Goal: Information Seeking & Learning: Learn about a topic

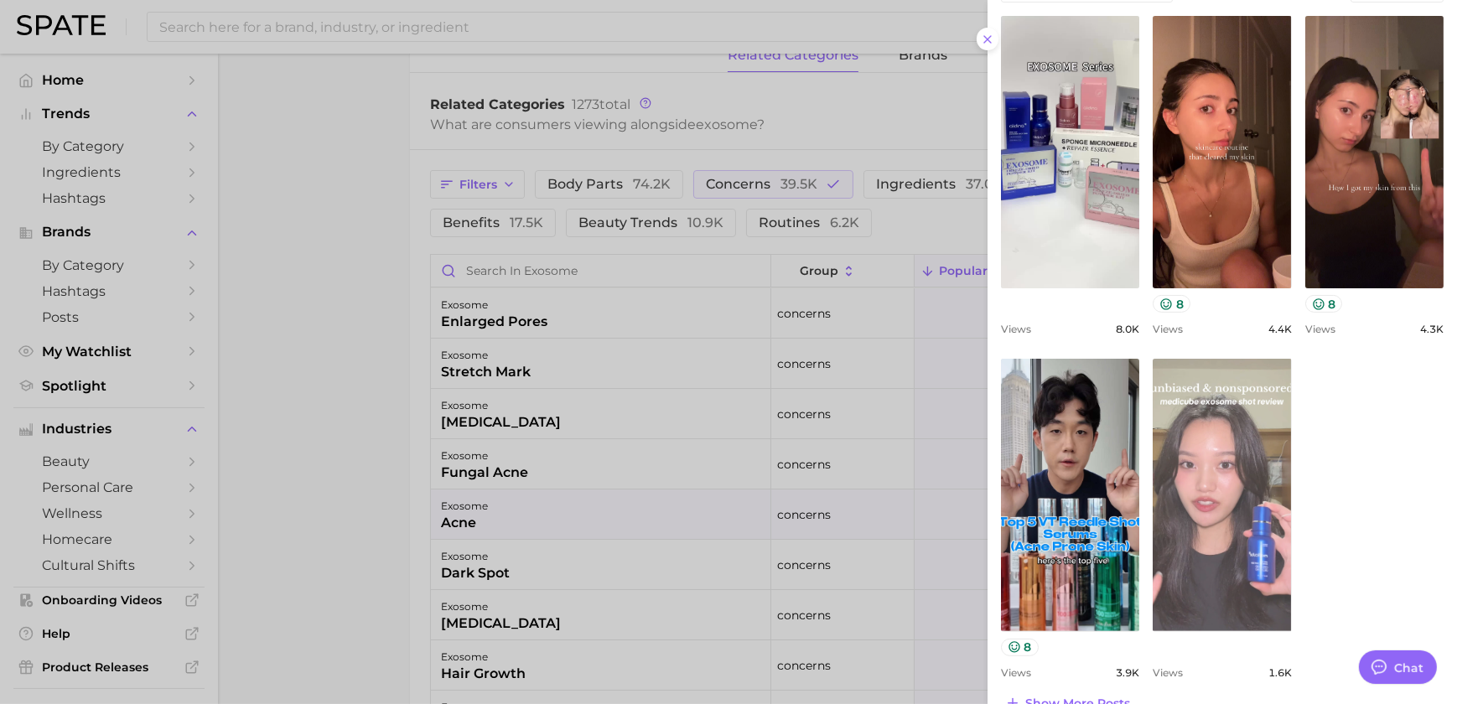
scroll to position [638, 0]
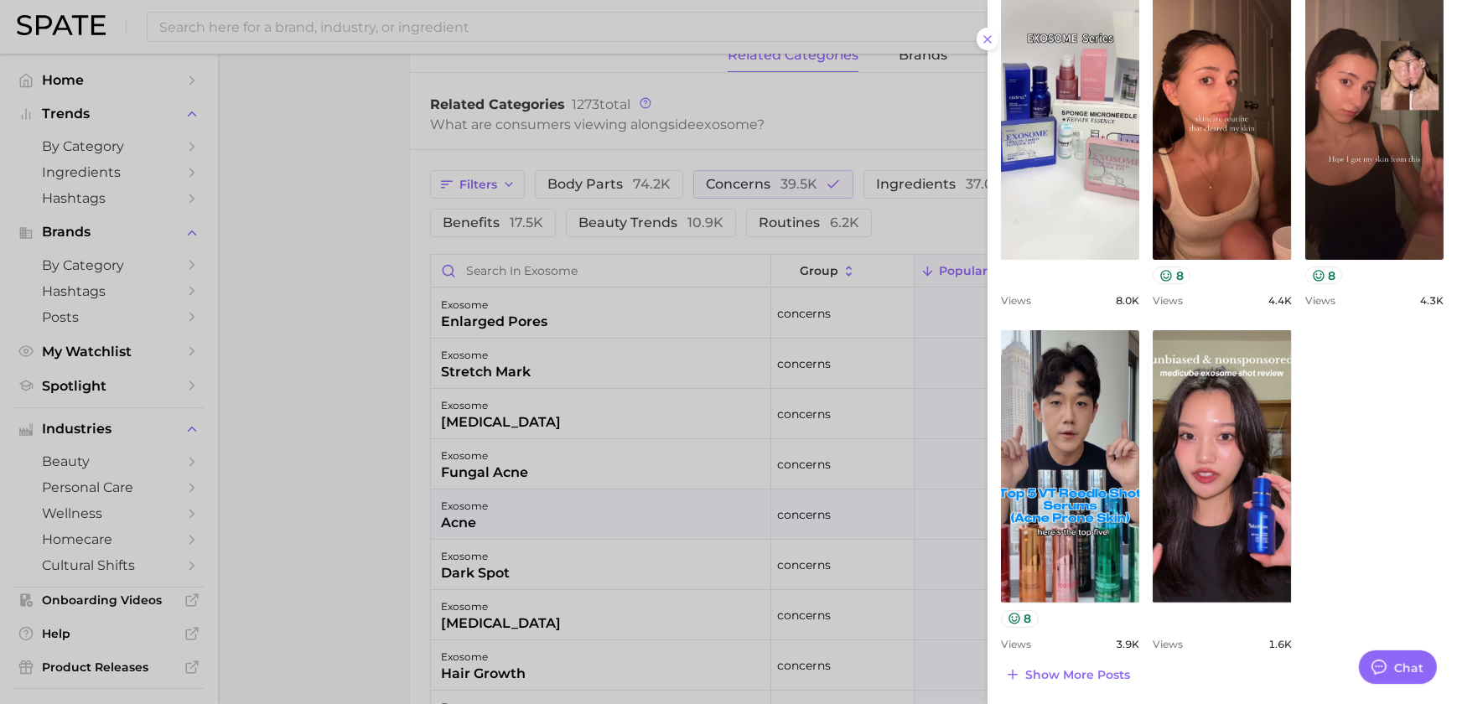
click at [704, 523] on div at bounding box center [728, 352] width 1457 height 704
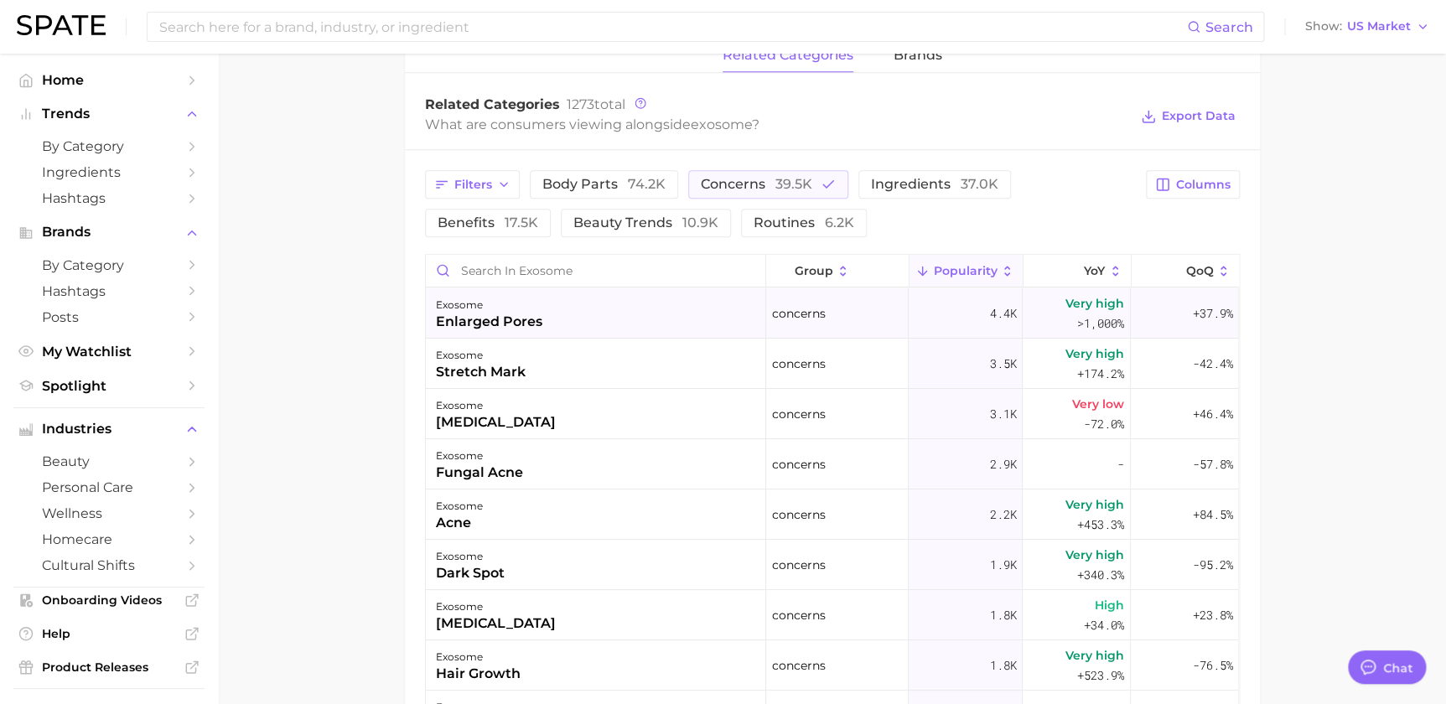
click at [604, 313] on div "exosome enlarged pores" at bounding box center [596, 313] width 340 height 50
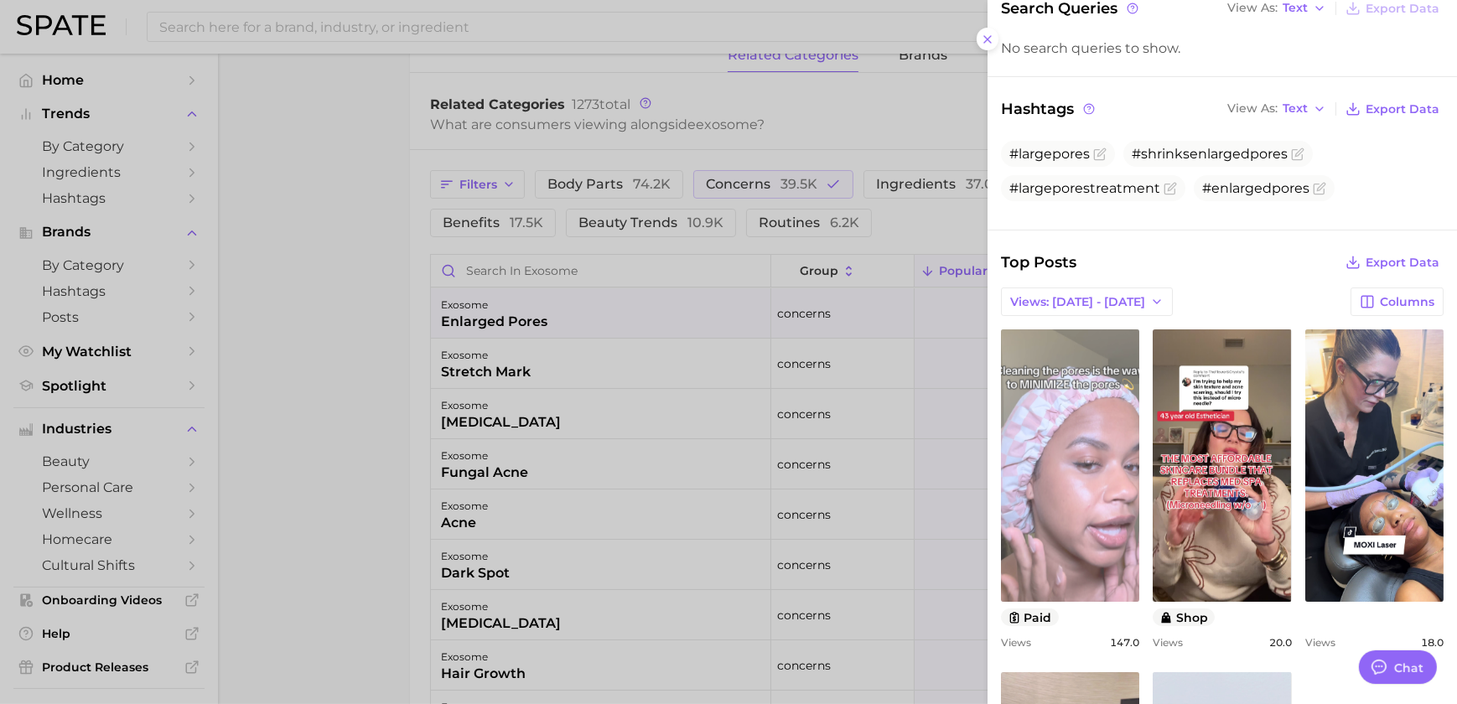
scroll to position [406, 0]
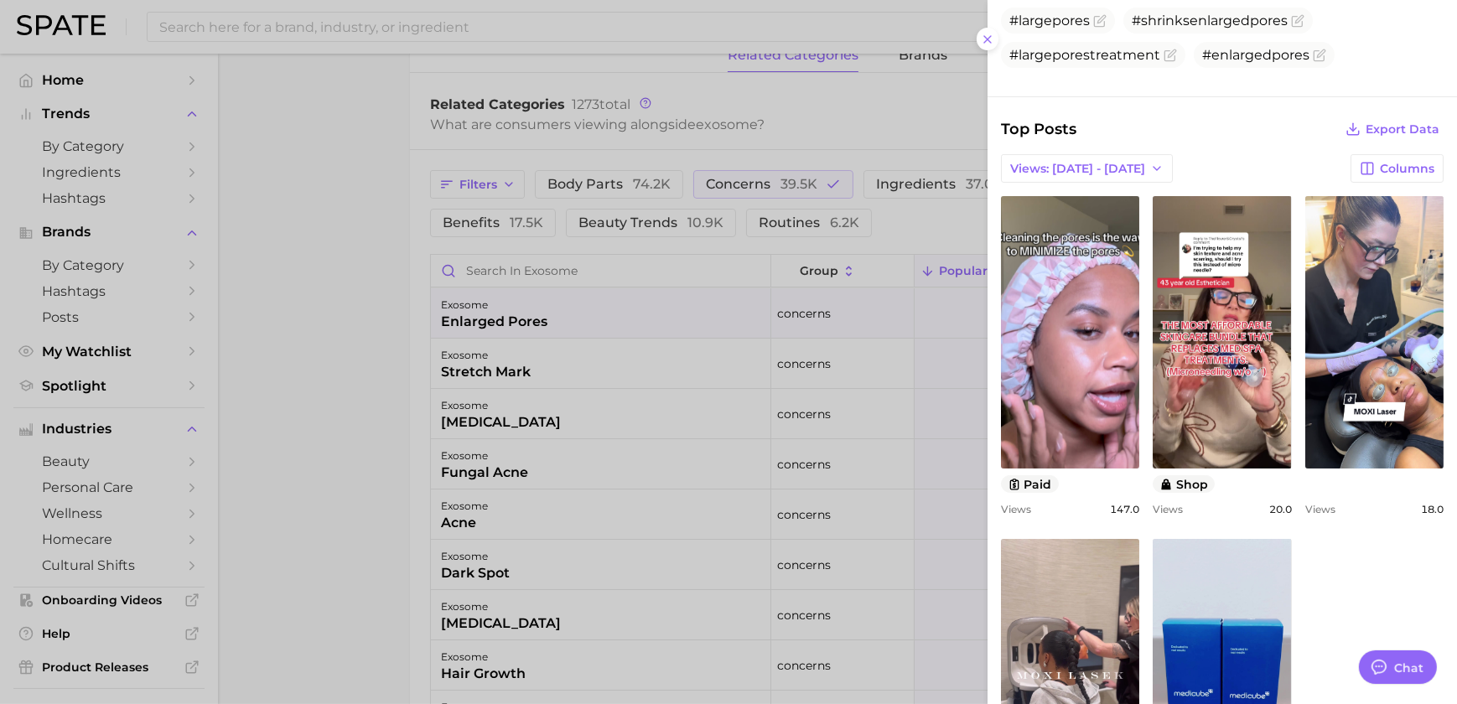
click at [700, 498] on div at bounding box center [728, 352] width 1457 height 704
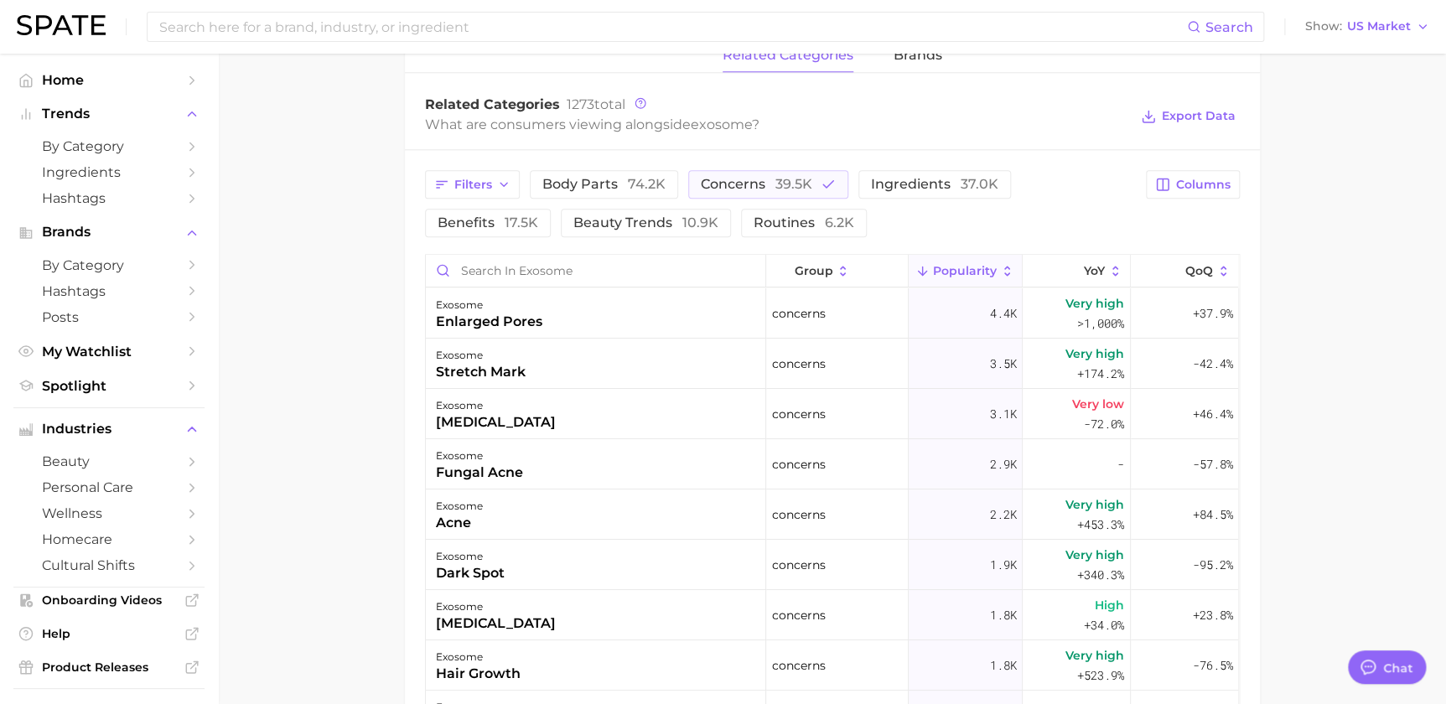
click at [290, 247] on main "exosome Overview Google TikTok Instagram Beta exosome Add to Watchlist Export D…" at bounding box center [832, 152] width 1228 height 1819
click at [765, 181] on span "concerns 39.5k" at bounding box center [757, 184] width 112 height 13
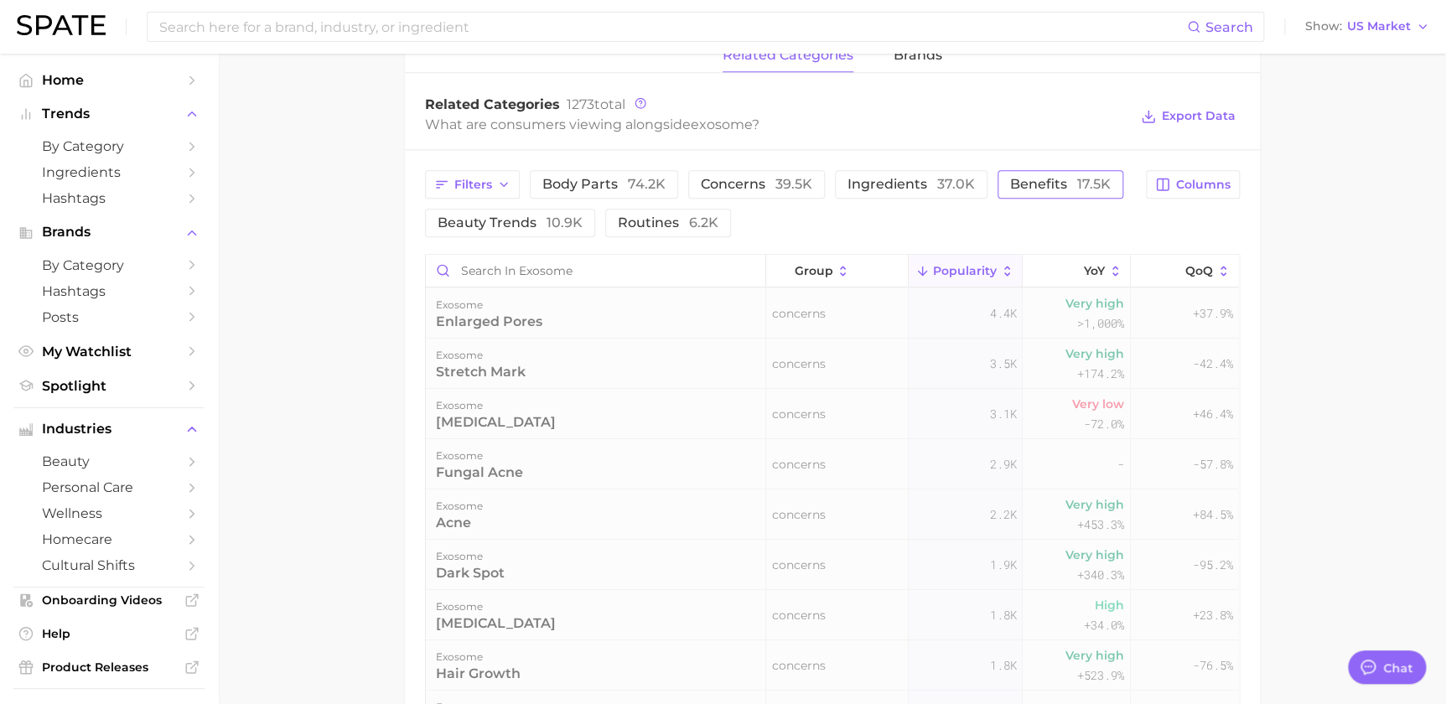
click at [1046, 182] on span "benefits 17.5k" at bounding box center [1060, 184] width 101 height 13
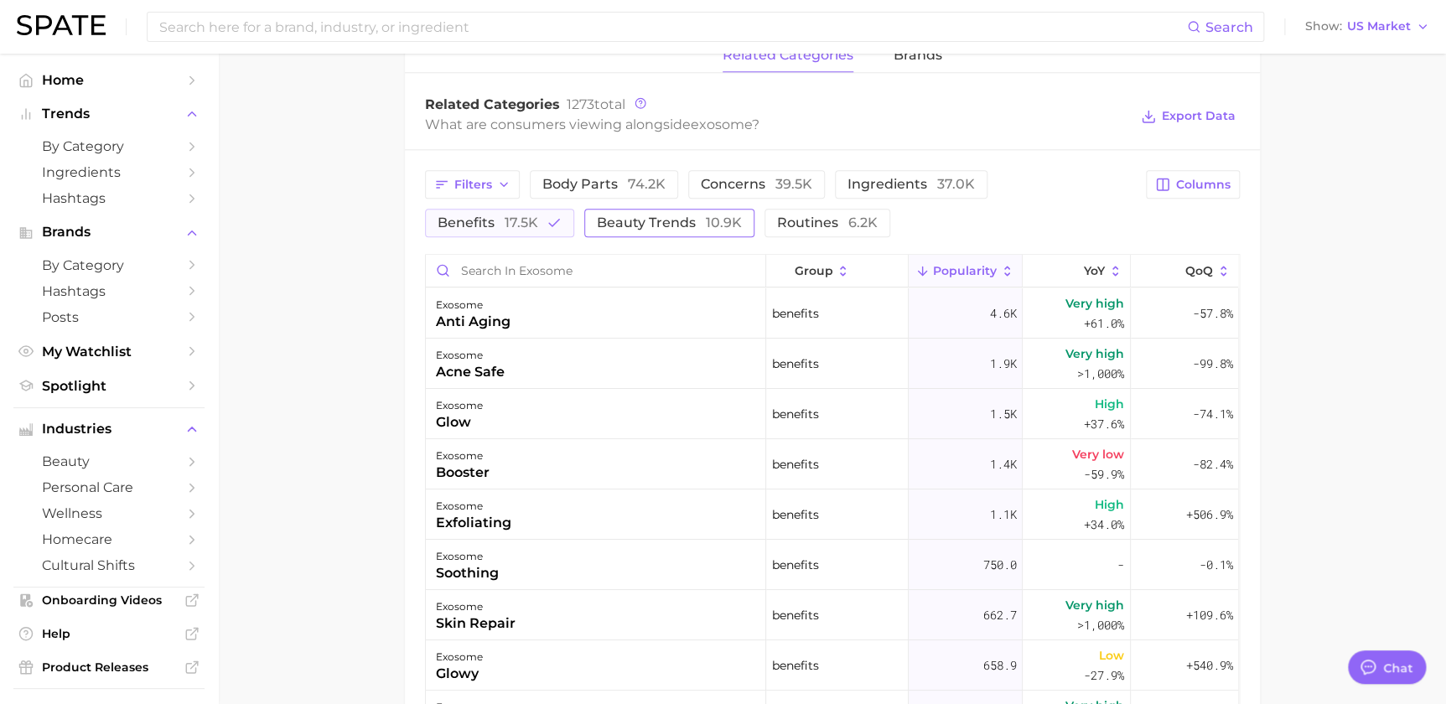
click at [505, 224] on span "17.5k" at bounding box center [522, 223] width 34 height 16
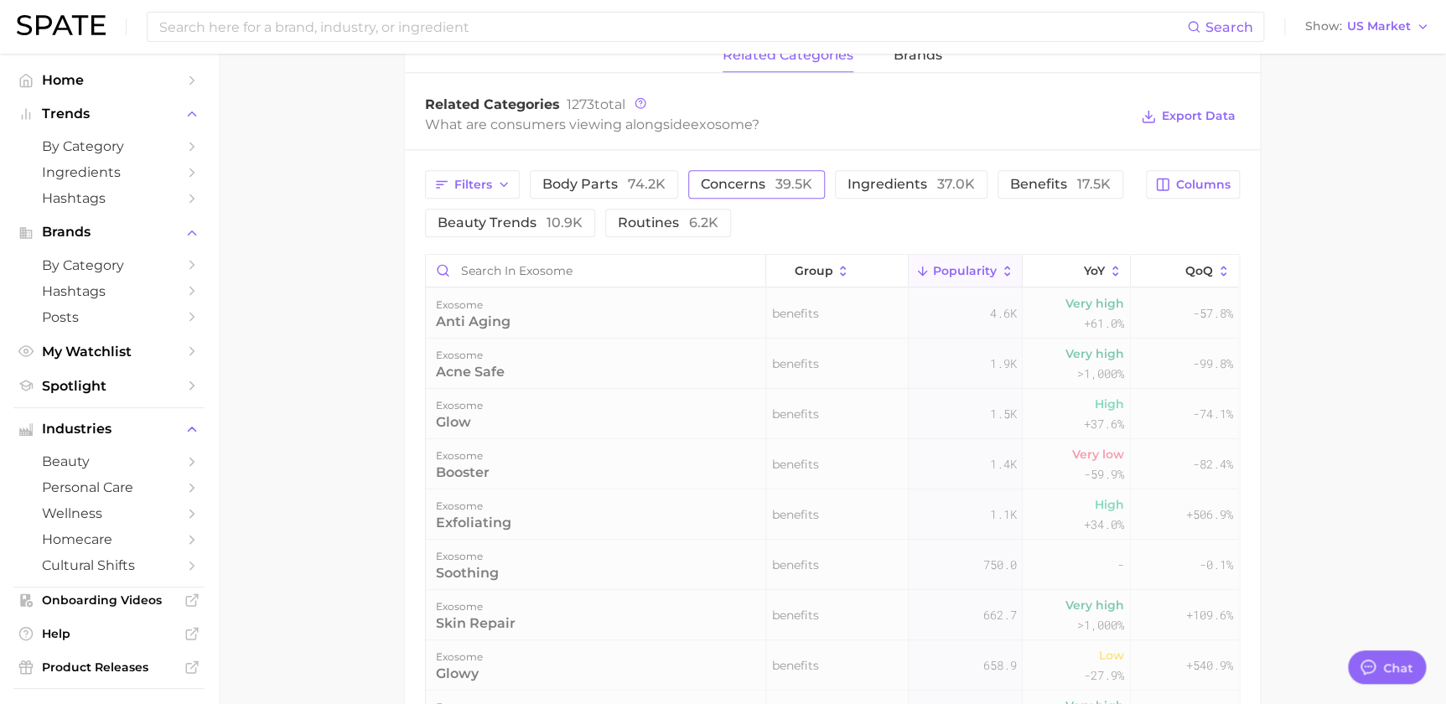
click at [786, 179] on span "39.5k" at bounding box center [793, 184] width 37 height 16
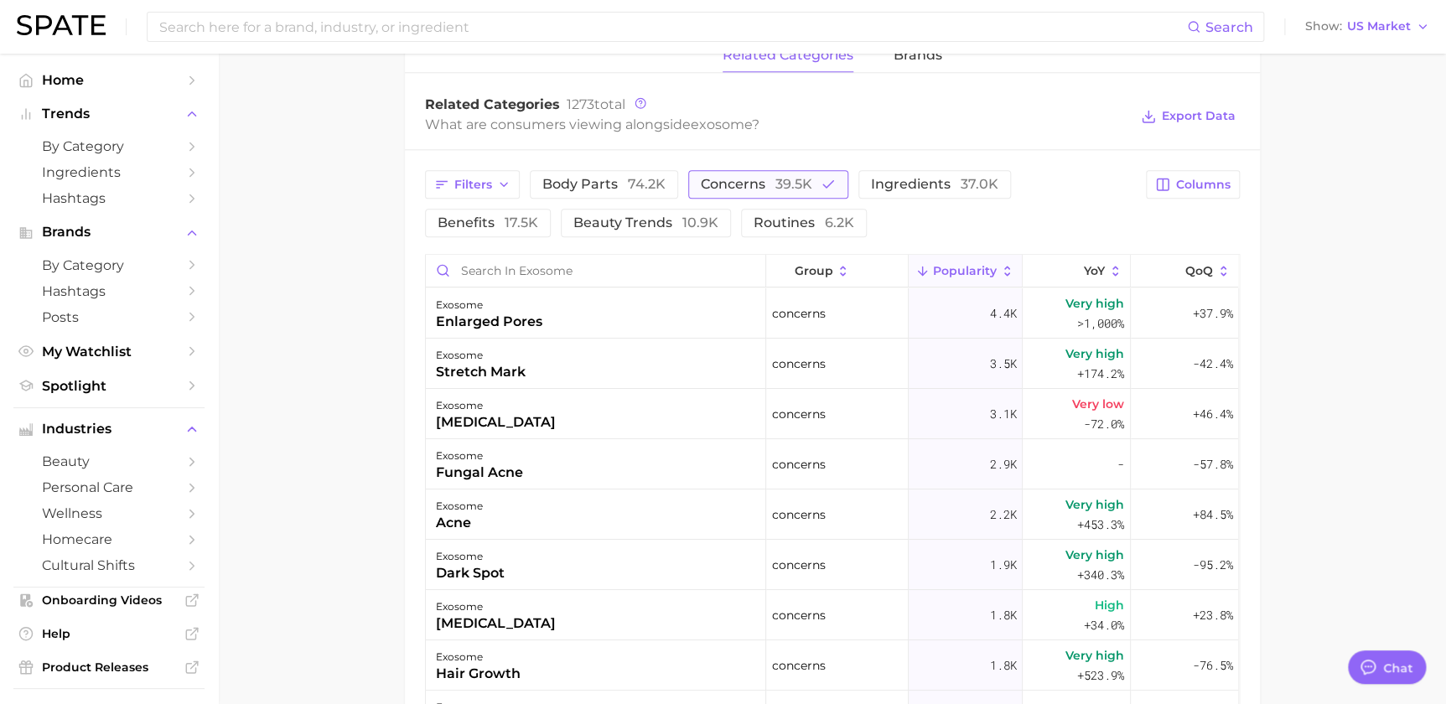
click at [779, 179] on span "39.5k" at bounding box center [793, 184] width 37 height 16
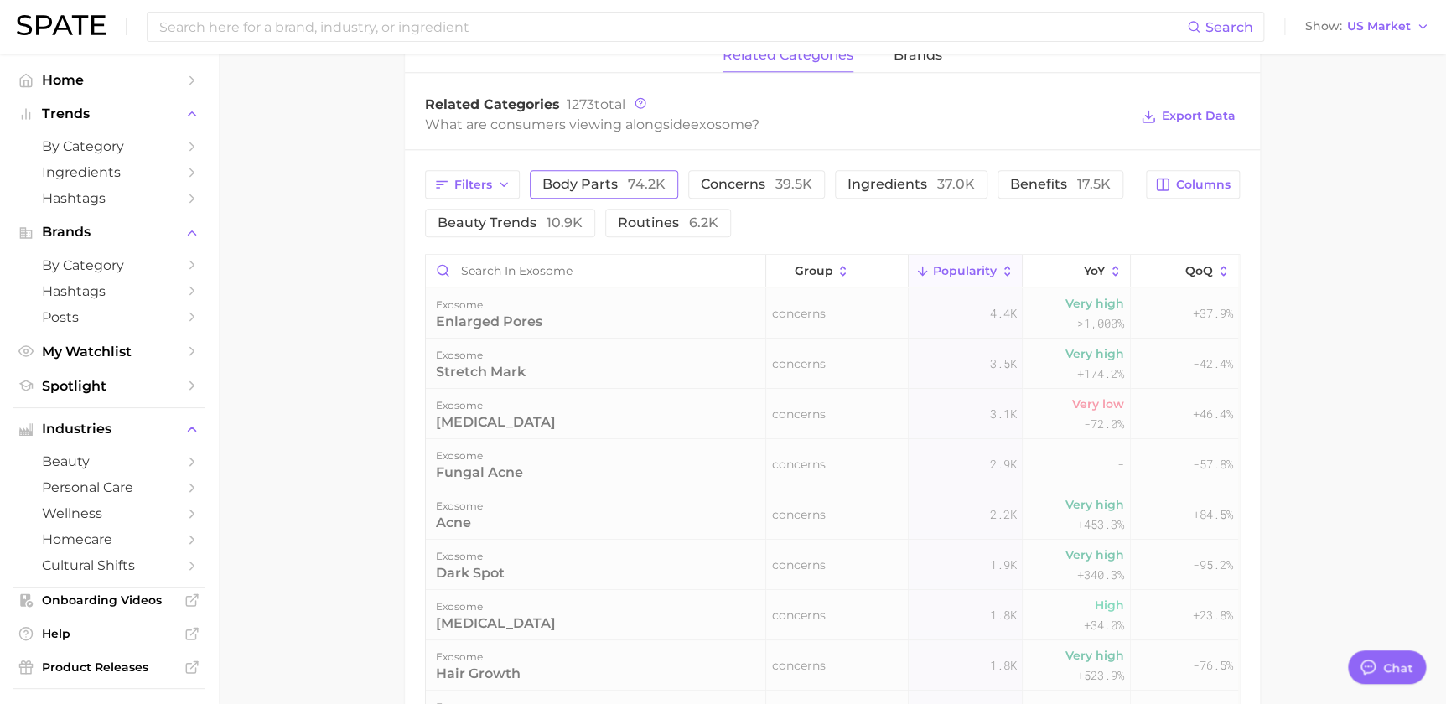
click at [632, 178] on span "74.2k" at bounding box center [647, 184] width 38 height 16
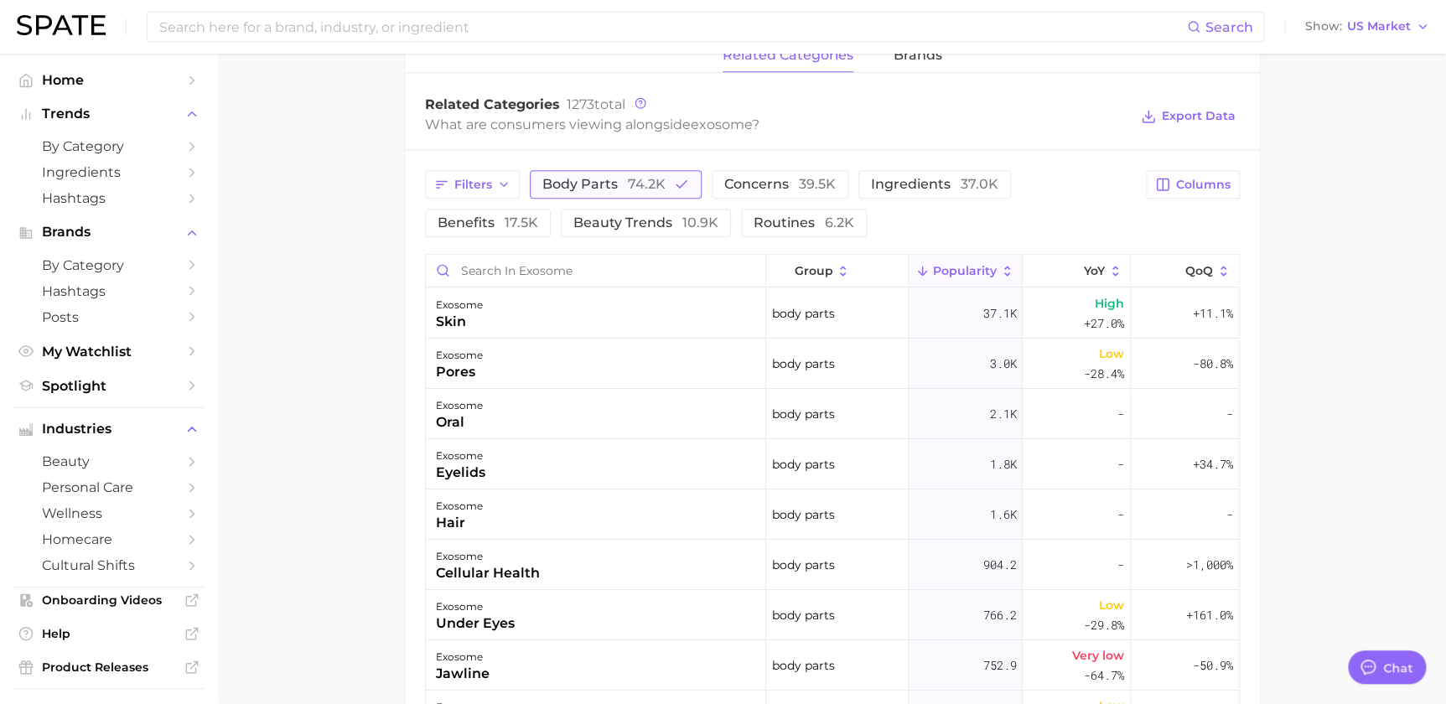
click at [628, 182] on span "74.2k" at bounding box center [647, 184] width 38 height 16
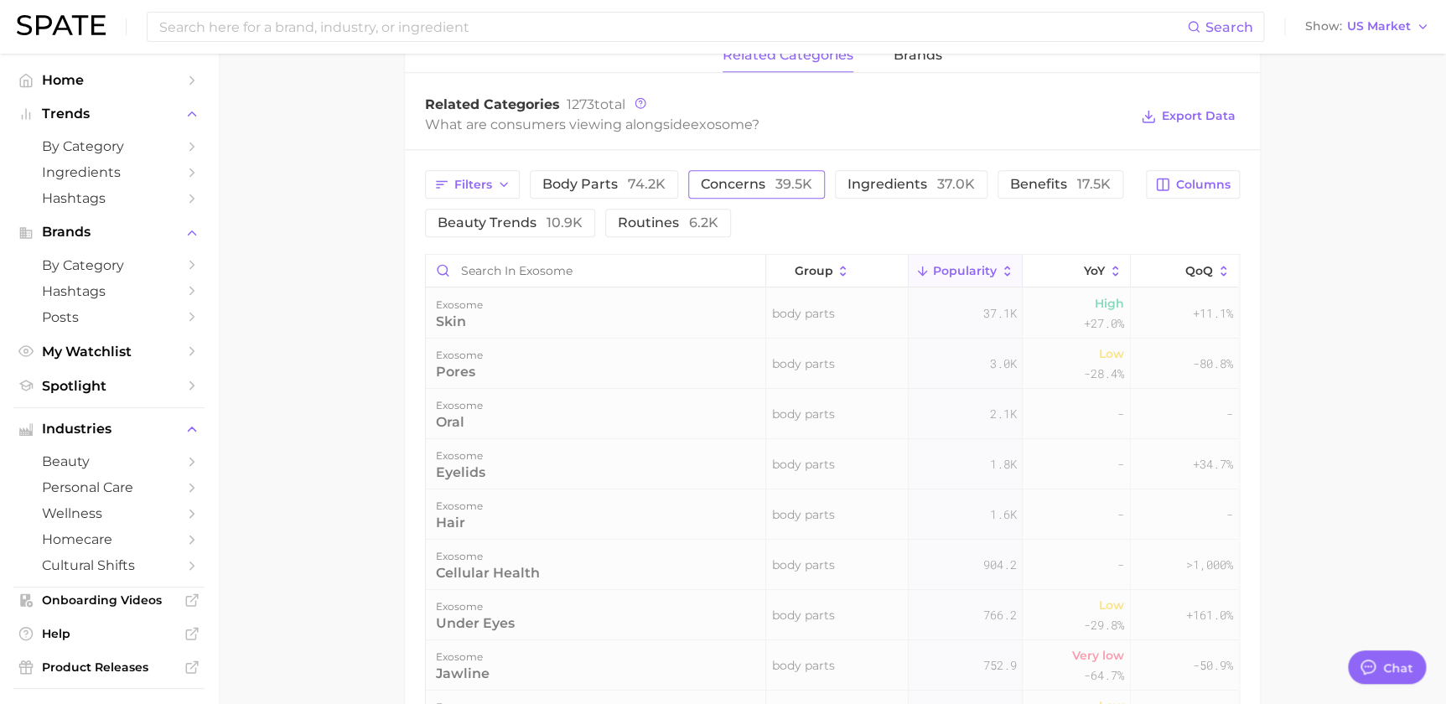
click at [804, 184] on span "39.5k" at bounding box center [793, 184] width 37 height 16
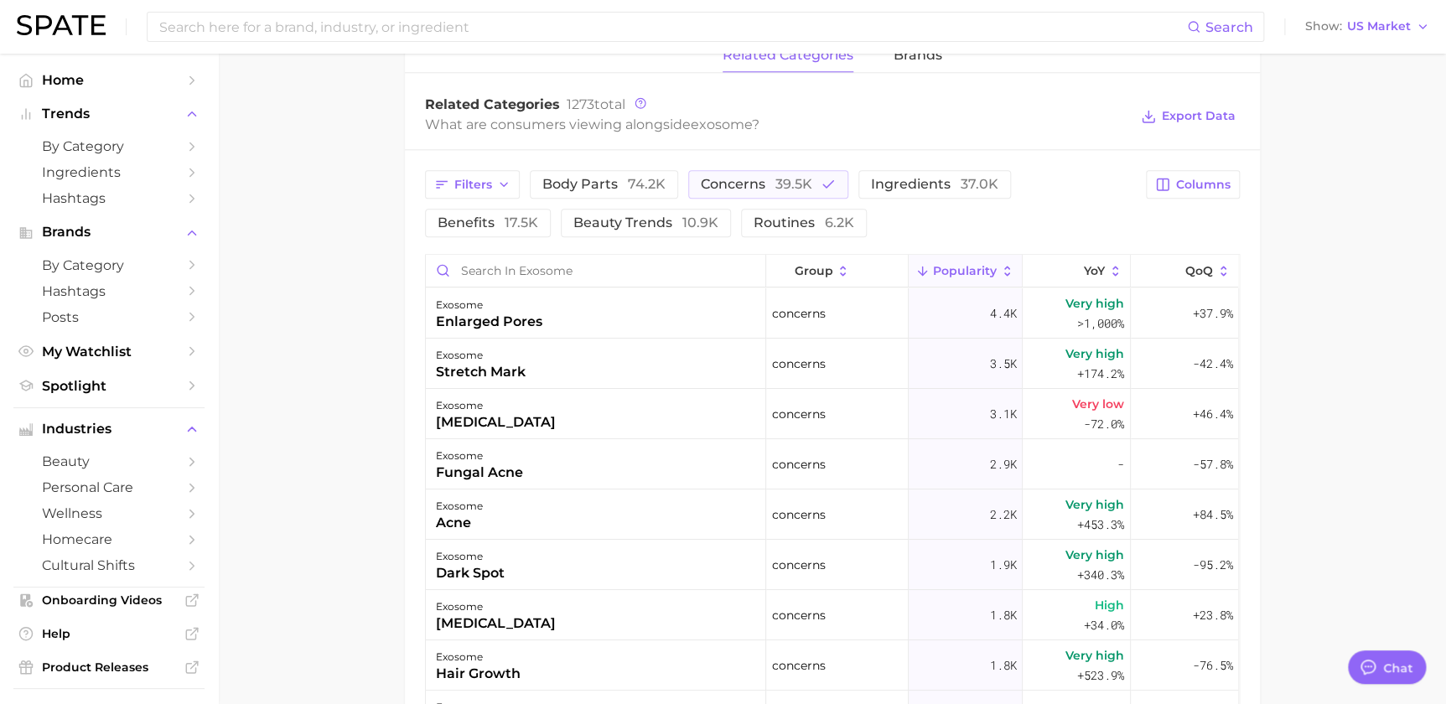
click at [1316, 309] on main "exosome Overview Google TikTok Instagram Beta exosome Add to Watchlist Export D…" at bounding box center [832, 152] width 1228 height 1819
click at [670, 302] on div "exosome enlarged pores" at bounding box center [596, 313] width 340 height 50
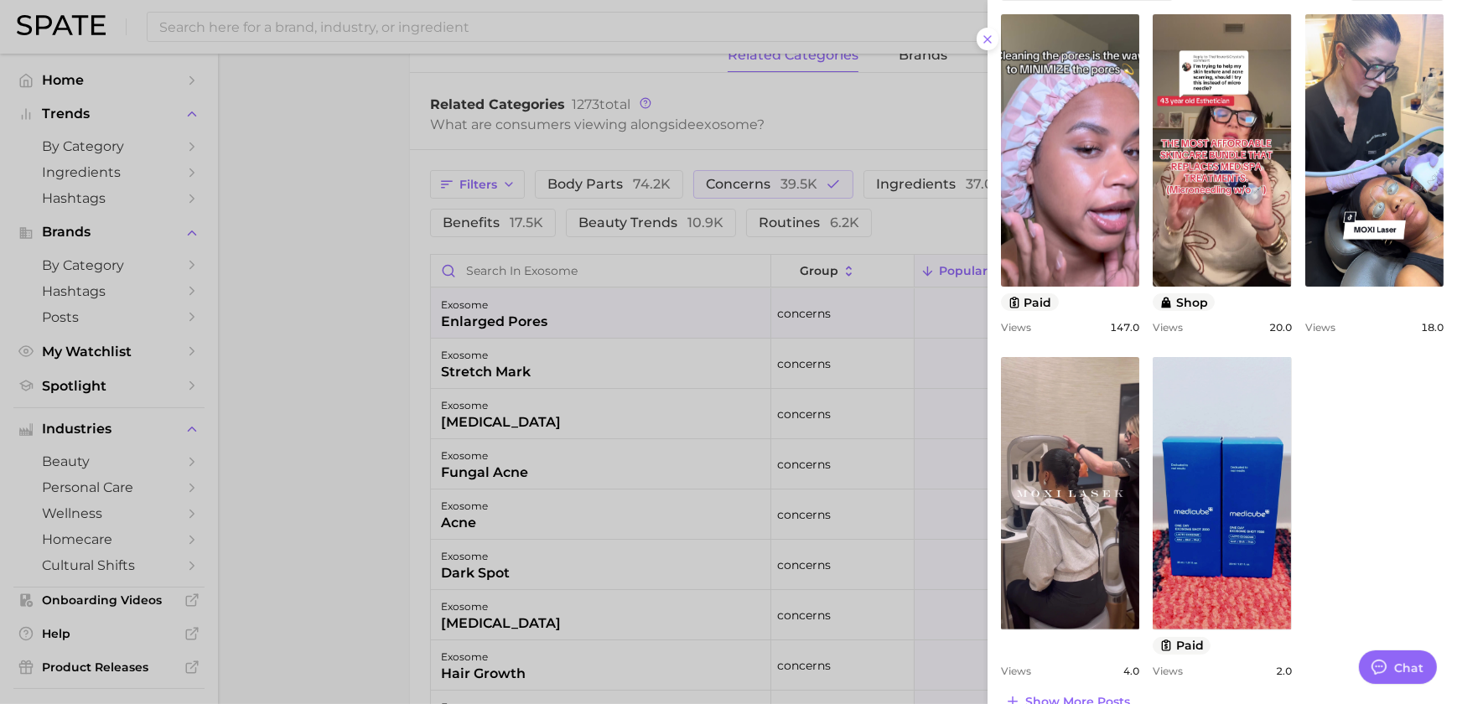
scroll to position [615, 0]
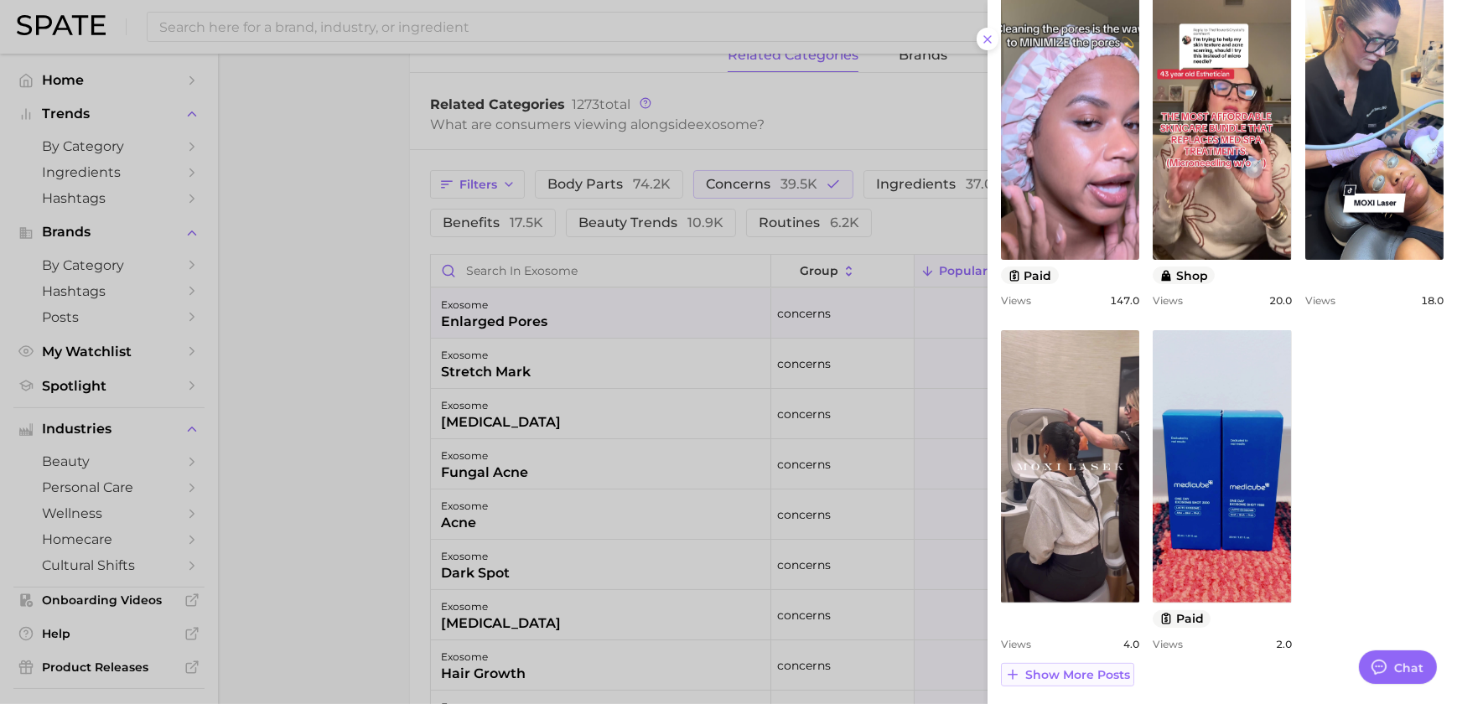
click at [1086, 672] on span "Show more posts" at bounding box center [1077, 675] width 105 height 14
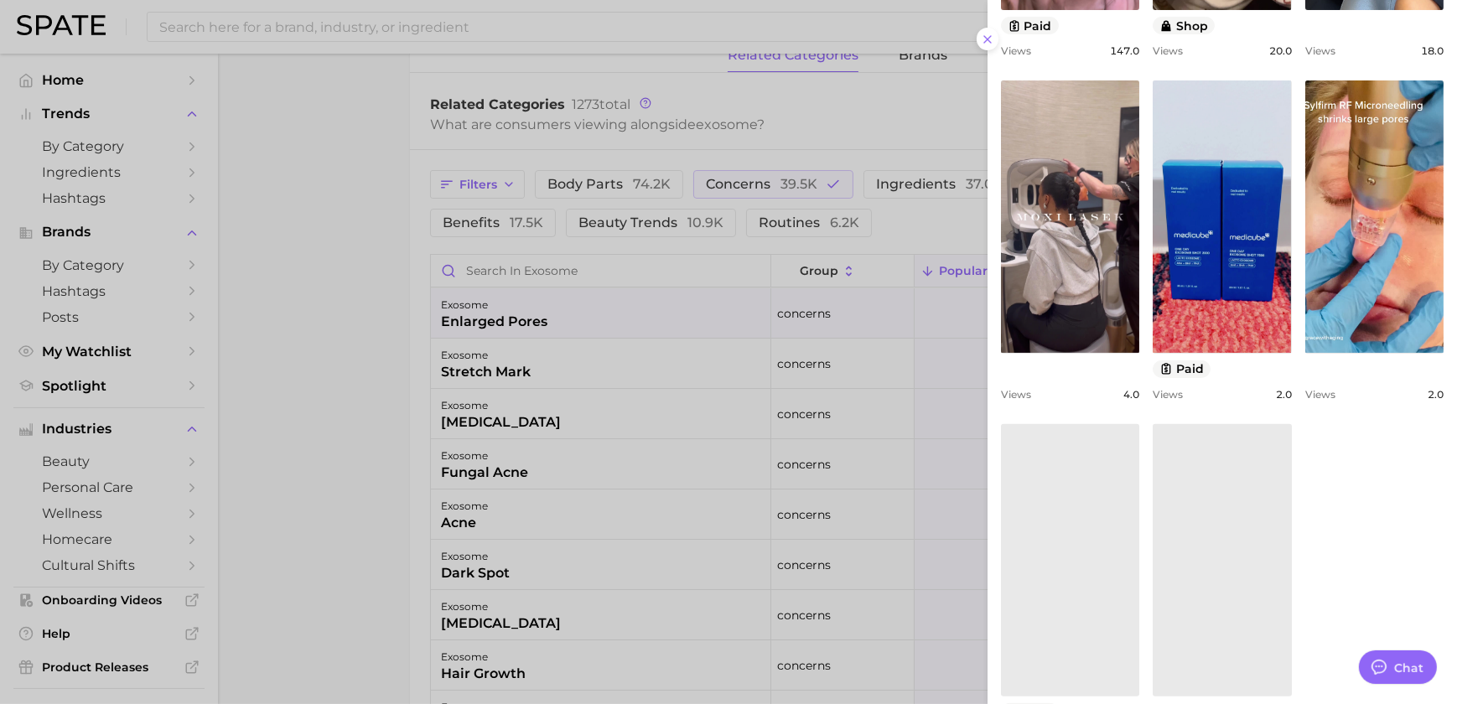
scroll to position [957, 0]
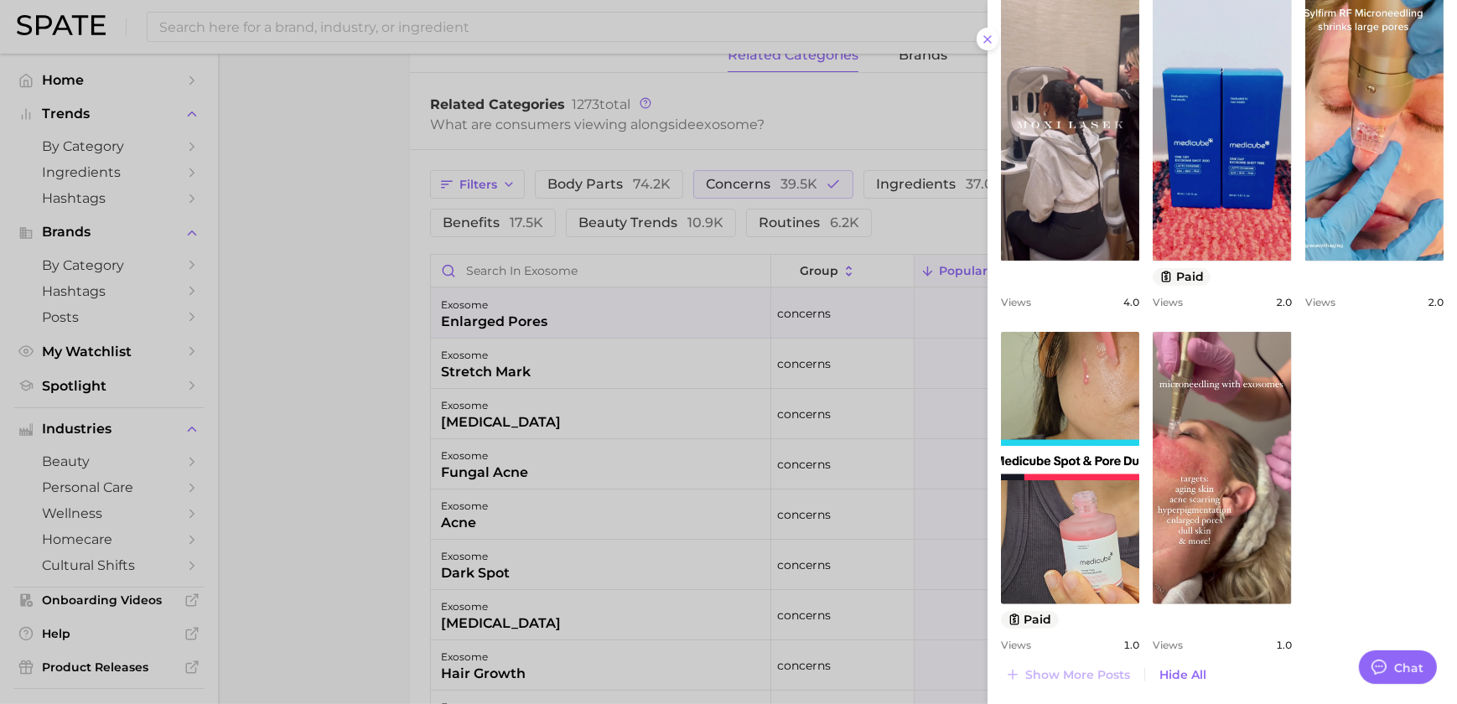
click at [752, 397] on div at bounding box center [728, 352] width 1457 height 704
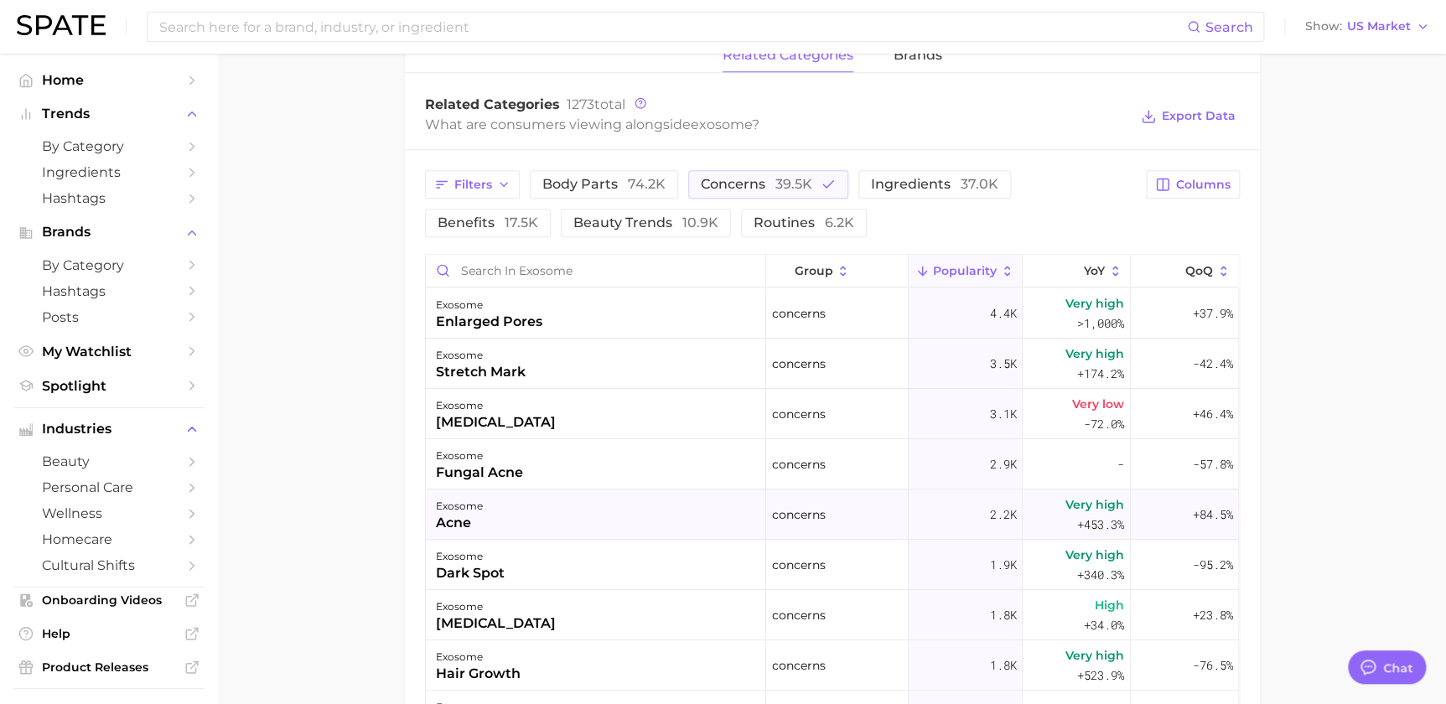
click at [608, 511] on div "exosome acne" at bounding box center [596, 515] width 340 height 50
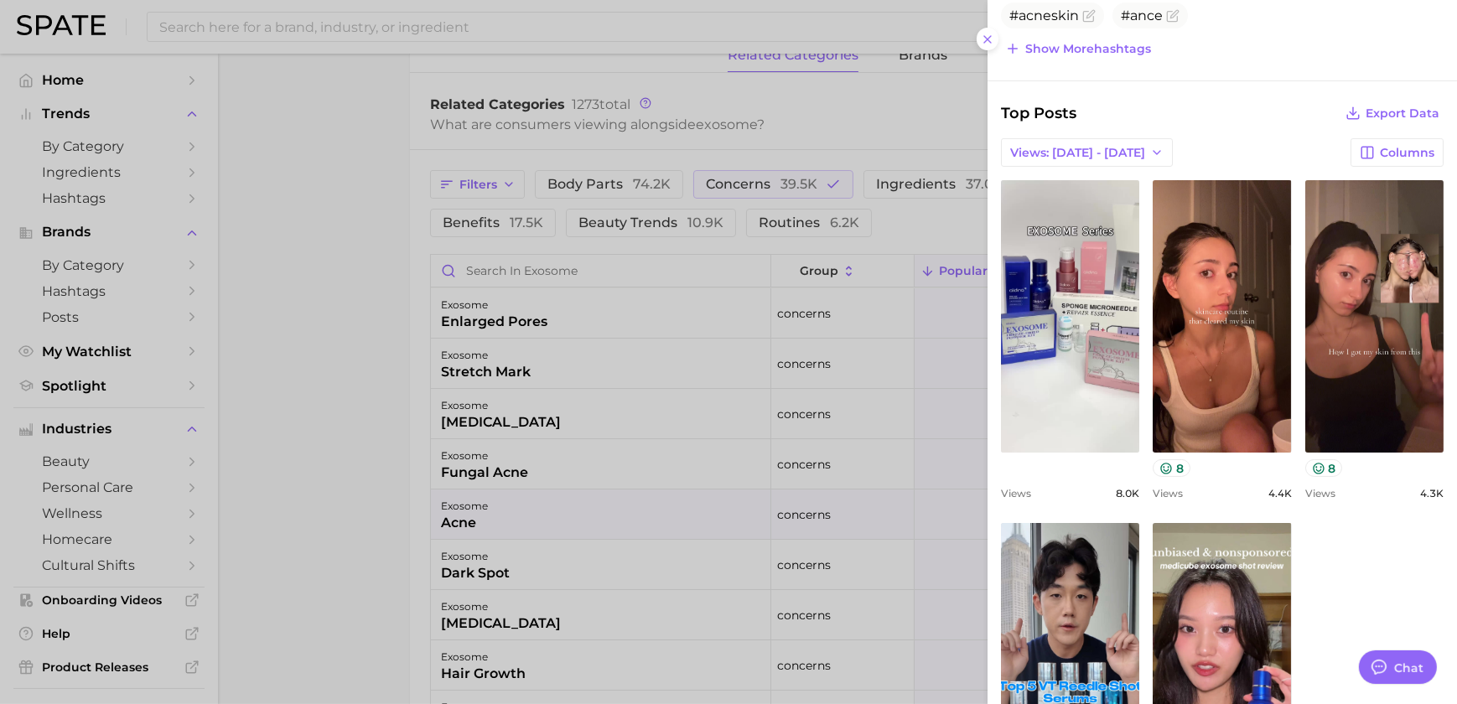
scroll to position [638, 0]
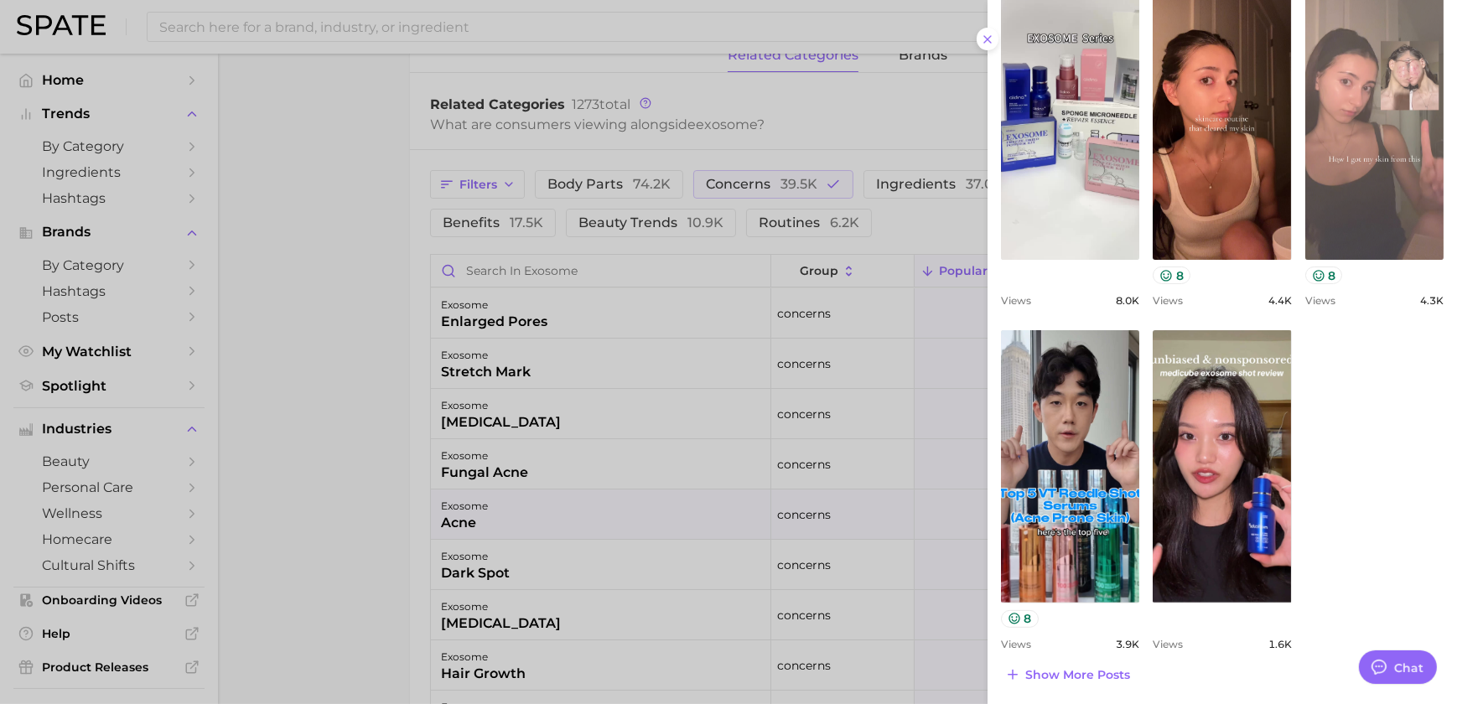
click at [1356, 171] on link "view post on TikTok" at bounding box center [1374, 123] width 138 height 272
